Goal: Transaction & Acquisition: Book appointment/travel/reservation

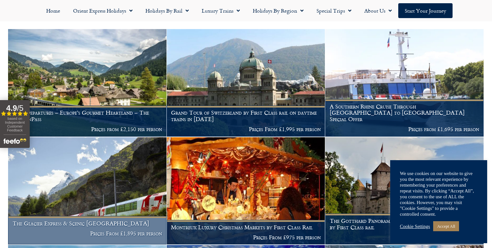
scroll to position [207, 0]
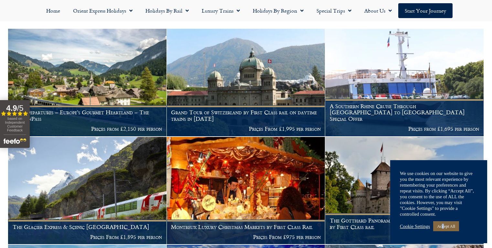
drag, startPoint x: 447, startPoint y: 228, endPoint x: 443, endPoint y: 227, distance: 4.1
click at [444, 227] on link "Accept All" at bounding box center [446, 227] width 26 height 10
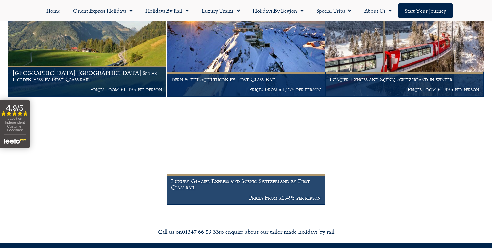
scroll to position [474, 0]
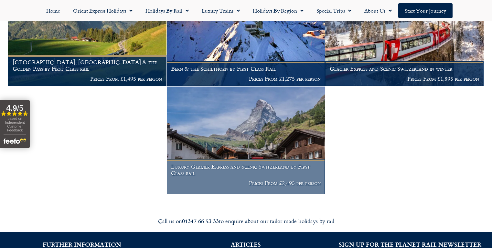
click at [231, 164] on h1 "Luxury Glacier Express and Scenic Switzerland by First Class rail" at bounding box center [246, 170] width 150 height 13
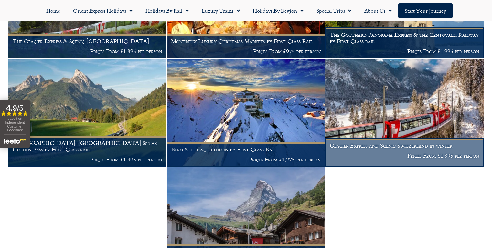
scroll to position [392, 0]
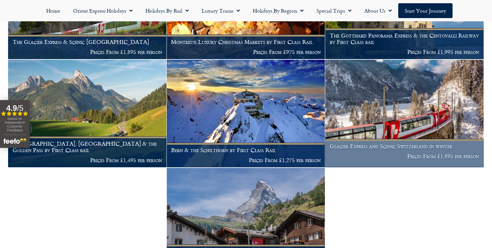
click at [393, 110] on img at bounding box center [404, 114] width 158 height 108
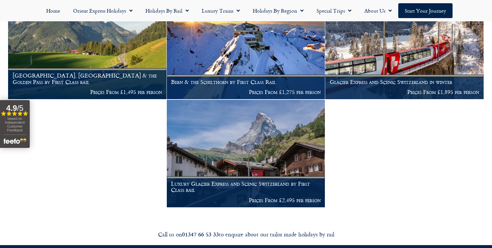
scroll to position [462, 0]
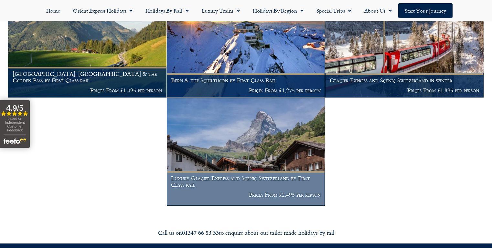
click at [237, 139] on img at bounding box center [246, 152] width 158 height 108
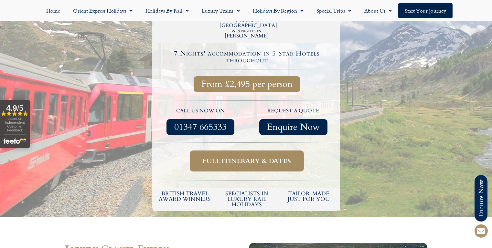
scroll to position [245, 0]
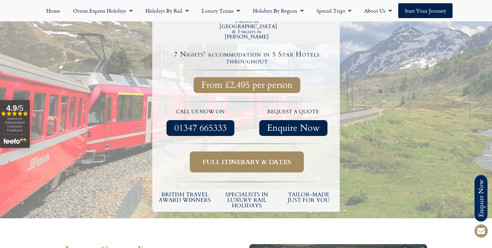
click at [235, 158] on span "Full itinerary & dates" at bounding box center [247, 162] width 88 height 8
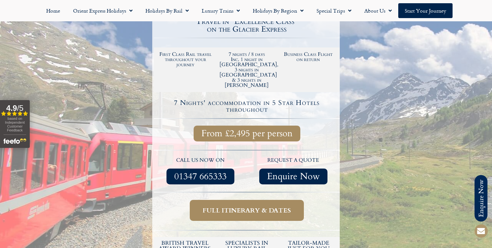
scroll to position [198, 0]
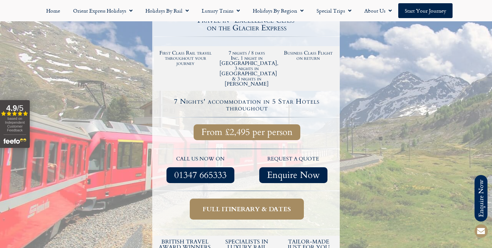
click at [247, 205] on span "Full itinerary & dates" at bounding box center [247, 209] width 88 height 8
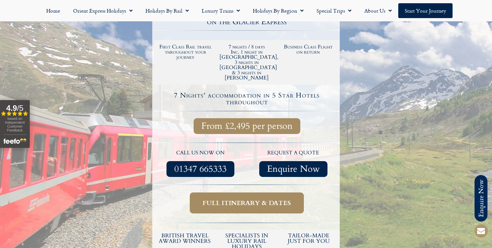
click at [239, 199] on span "Full itinerary & dates" at bounding box center [247, 203] width 88 height 8
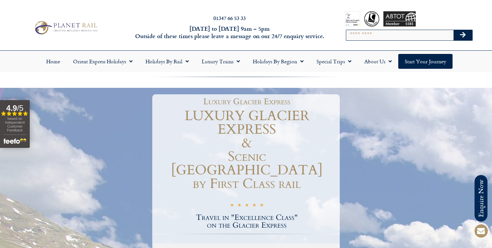
scroll to position [0, 0]
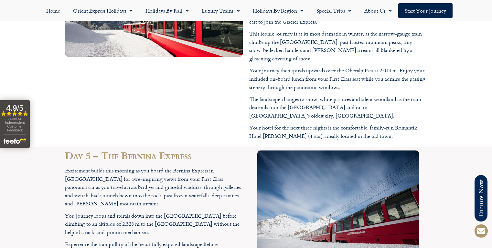
scroll to position [1685, 0]
